Goal: Find specific page/section: Find specific page/section

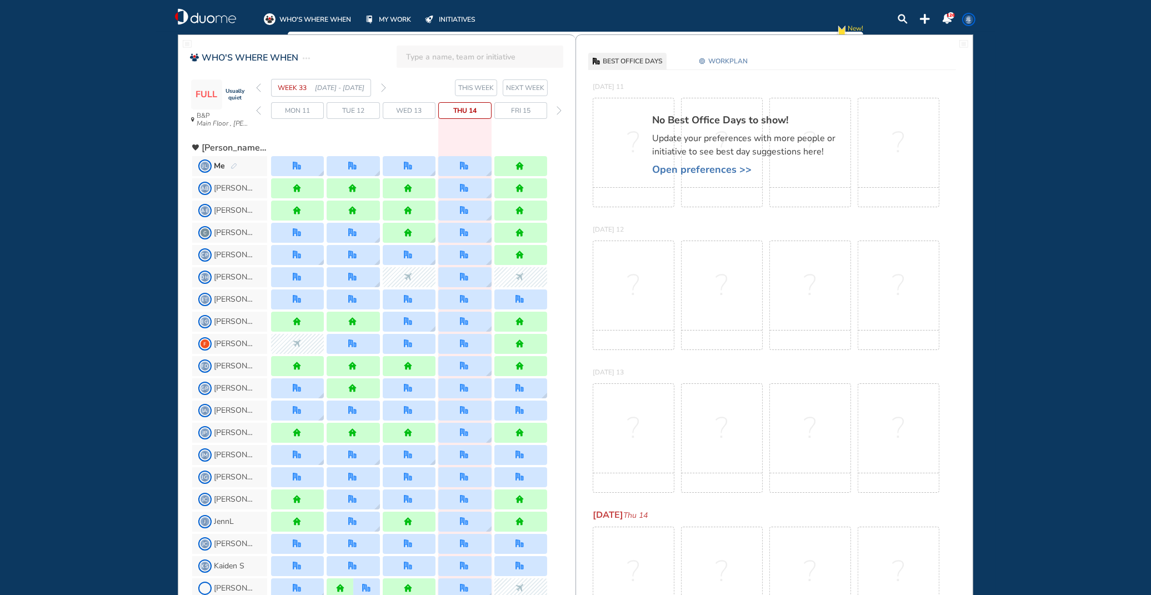
click at [515, 87] on span "NEXT WEEK" at bounding box center [525, 87] width 38 height 11
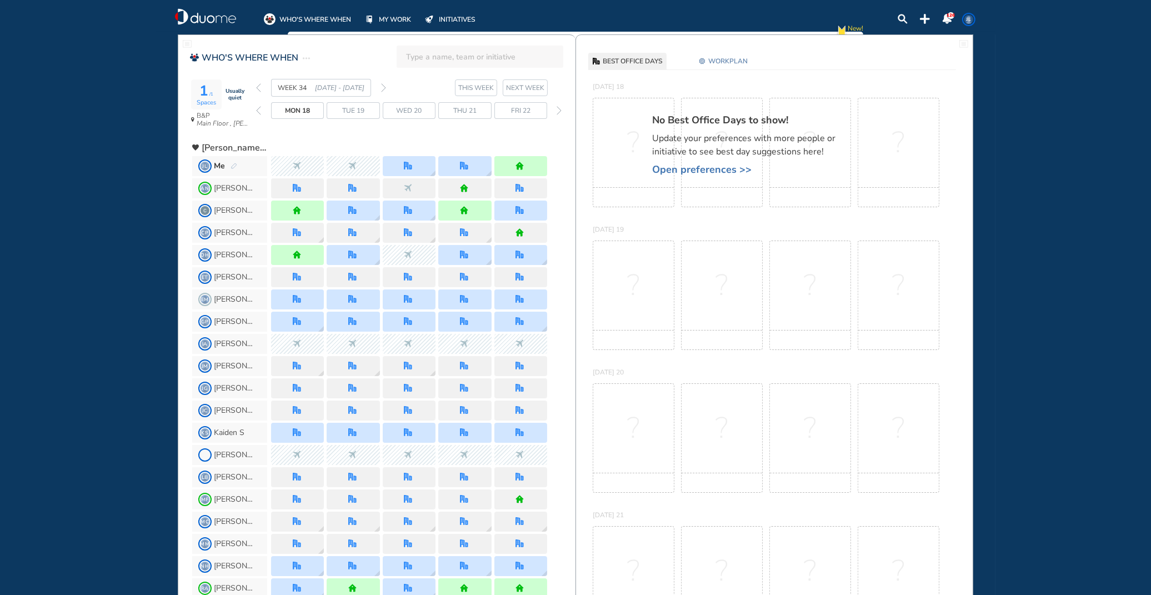
click at [556, 268] on html "WHO'S WHERE WHEN MY WORK INITIATIVES 126 JL New! NOTIFICATIONS All Location Tas…" at bounding box center [575, 297] width 1151 height 595
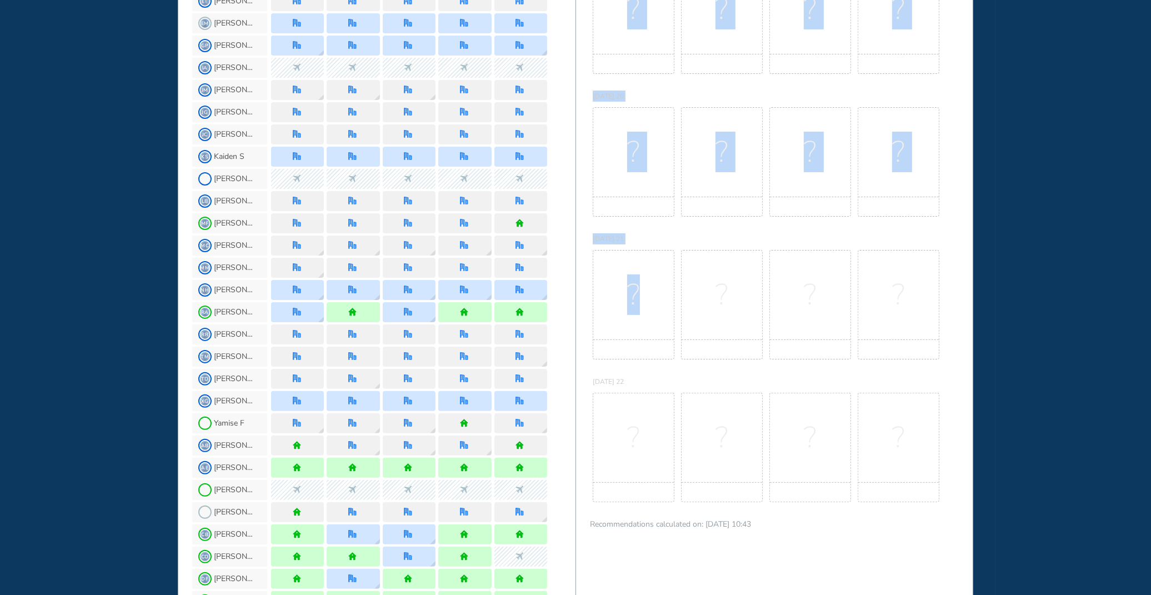
drag, startPoint x: 575, startPoint y: 568, endPoint x: 574, endPoint y: 592, distance: 24.5
click at [556, 268] on div "WHO'S WHERE WHEN 1 /1 Spaces Usually quiet B&P Main Floor , [PERSON_NAME] #42 R…" at bounding box center [575, 455] width 795 height 1394
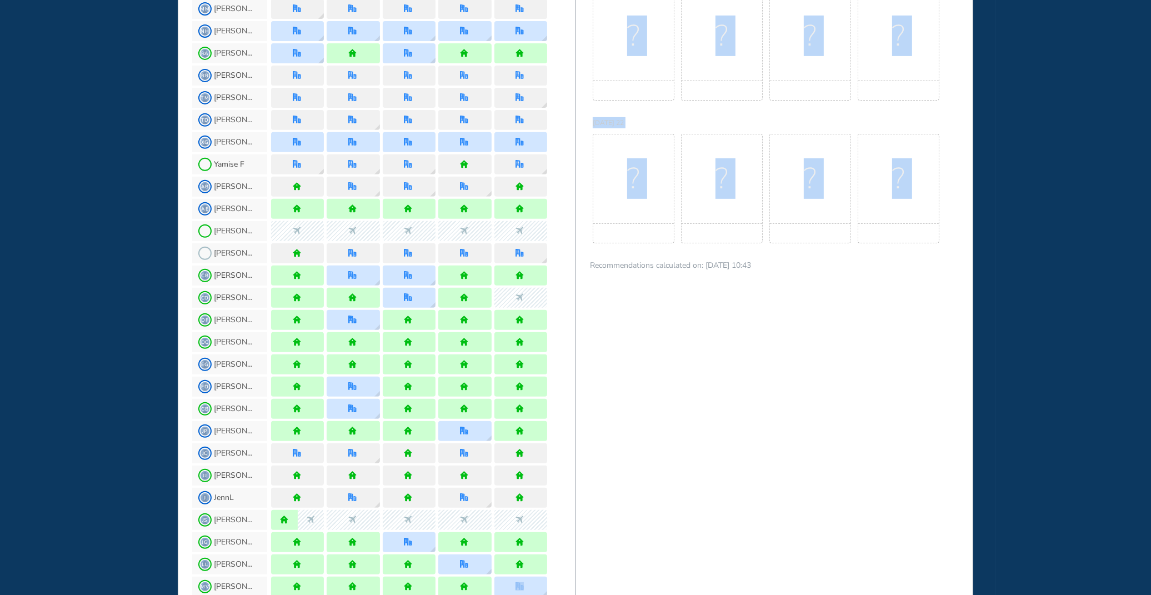
drag, startPoint x: 576, startPoint y: 545, endPoint x: 574, endPoint y: 586, distance: 41.2
click at [556, 268] on div "WHO'S WHERE WHEN 1 /1 Spaces Usually quiet B&P Main Floor , [PERSON_NAME] #42 R…" at bounding box center [575, 197] width 795 height 1394
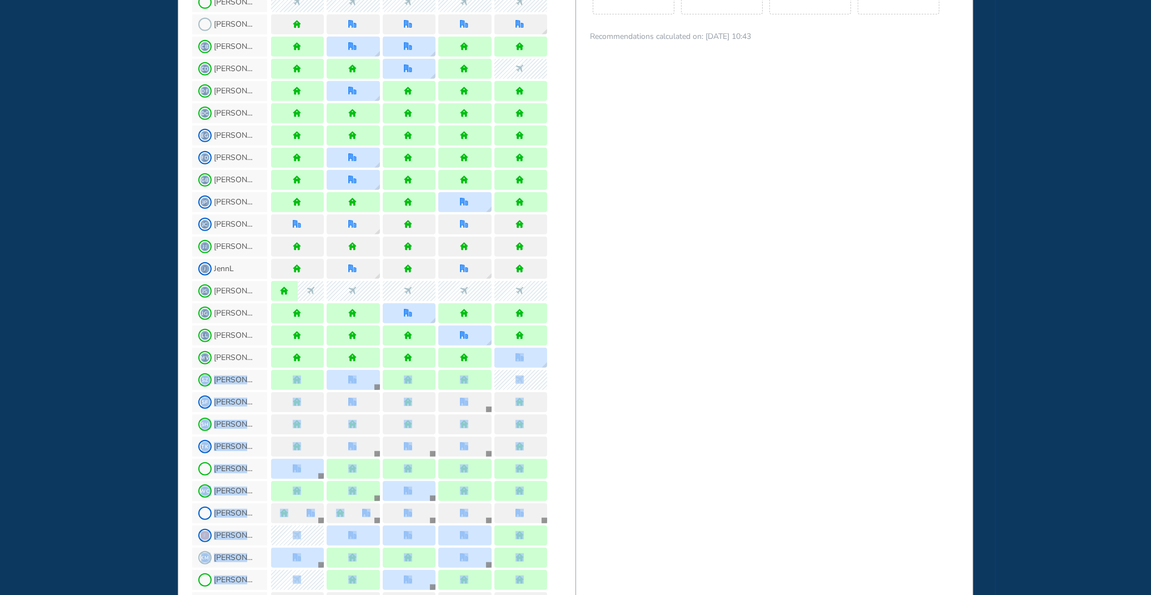
scroll to position [796, 0]
